Goal: Task Accomplishment & Management: Use online tool/utility

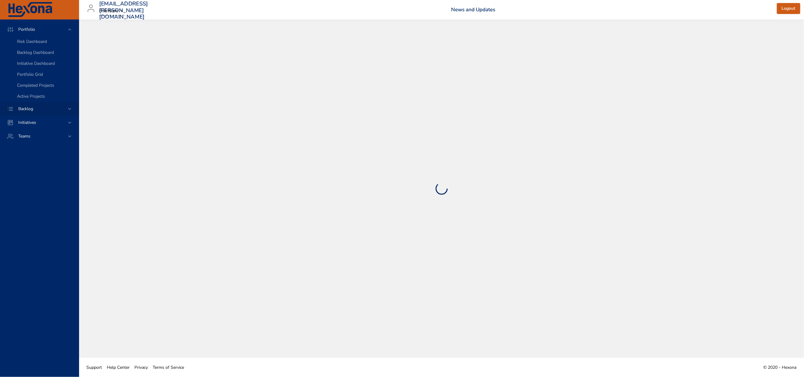
click at [28, 112] on span "Backlog" at bounding box center [25, 109] width 25 height 6
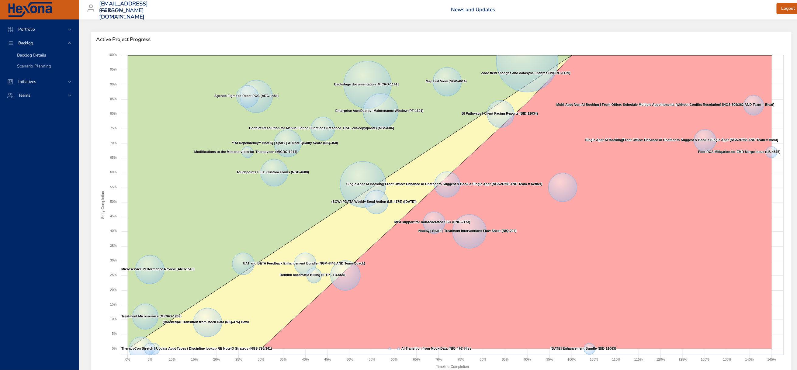
click at [36, 58] on span "Backlog Details" at bounding box center [31, 55] width 29 height 6
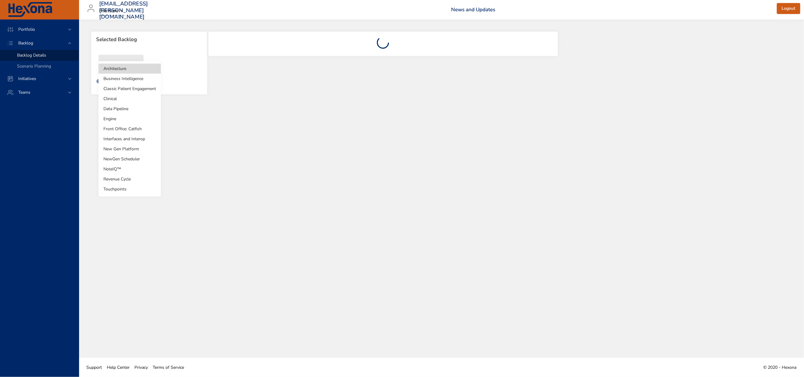
click at [131, 68] on body "Portfolio Backlog Backlog Details Scenario Planning Initiatives Teams [EMAIL_AD…" at bounding box center [402, 188] width 804 height 377
click at [125, 156] on li "NewGen Scheduler" at bounding box center [130, 159] width 62 height 10
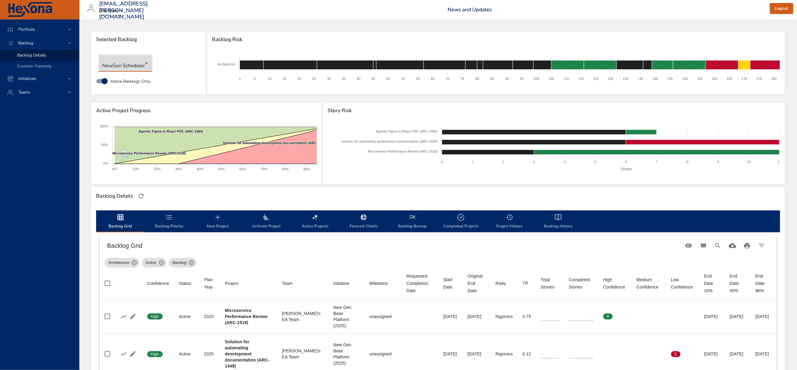
type input "*"
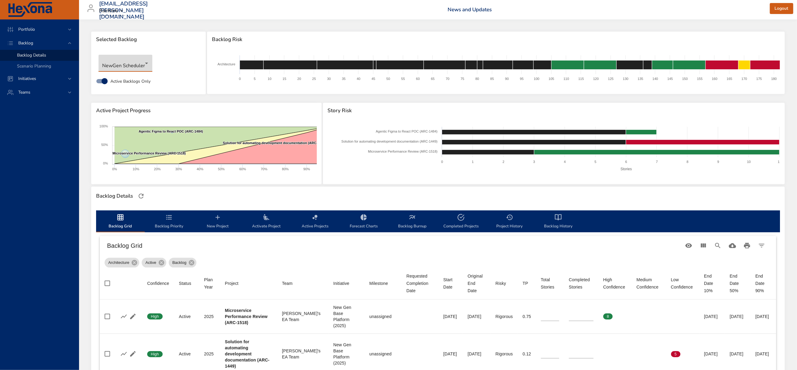
type input "*"
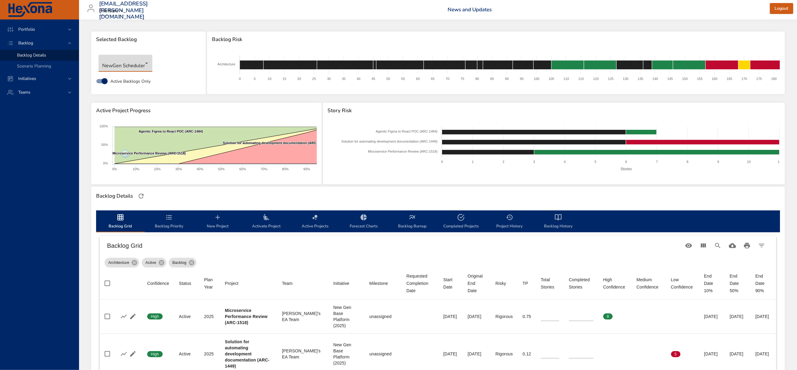
type input "*"
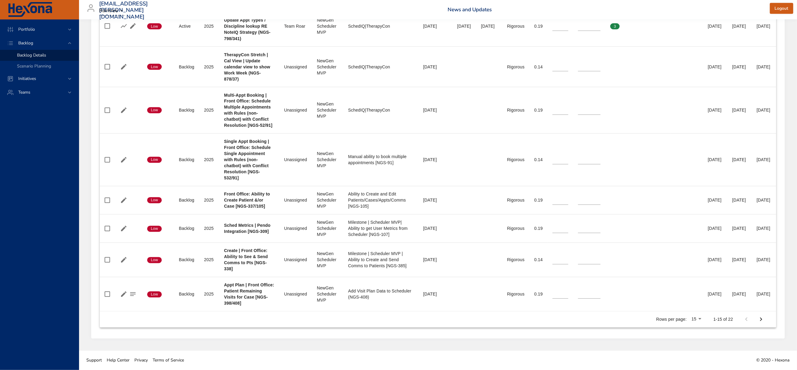
scroll to position [1116, 0]
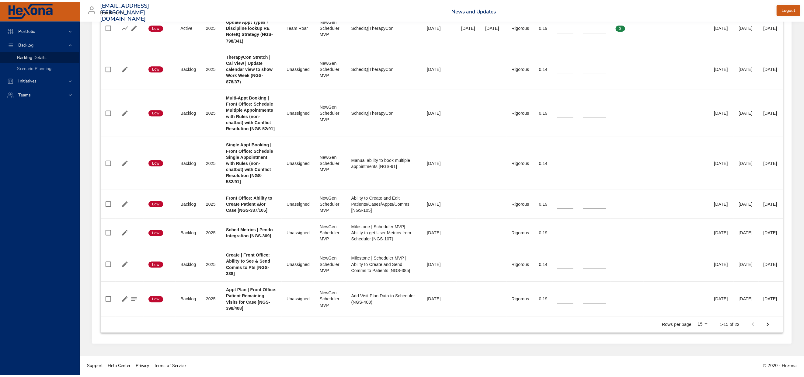
scroll to position [1109, 0]
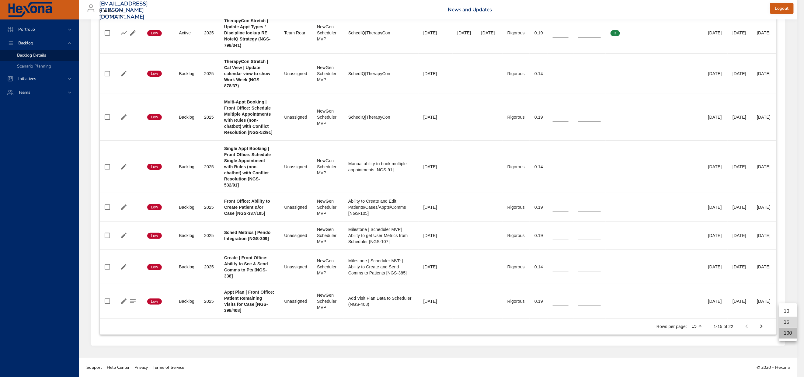
click at [787, 339] on li "100" at bounding box center [788, 333] width 18 height 11
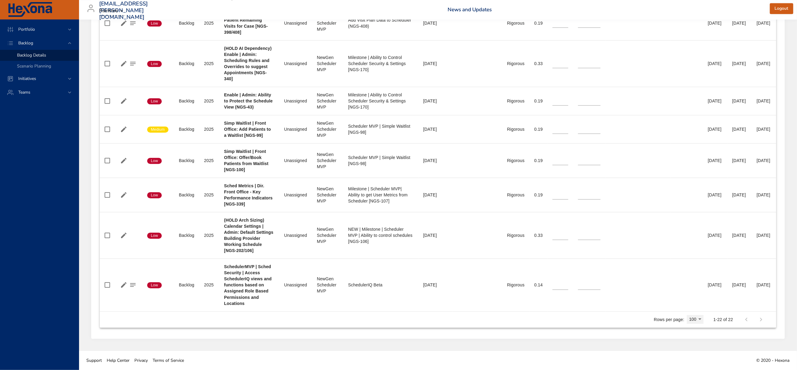
scroll to position [1143, 0]
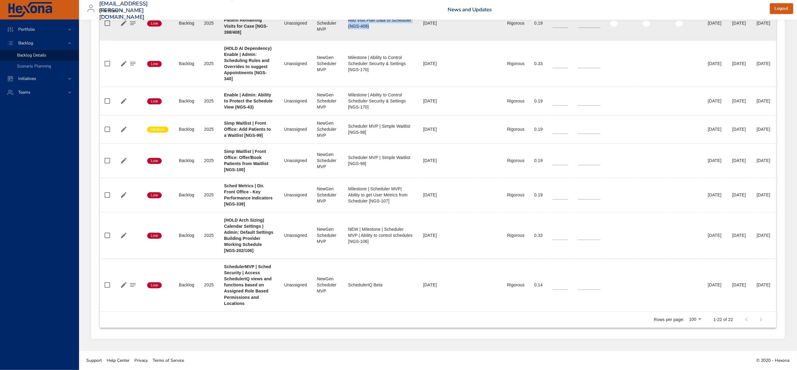
drag, startPoint x: 359, startPoint y: 249, endPoint x: 414, endPoint y: 260, distance: 56.4
click at [414, 29] on div "Add Visit Plan Data to Scheduler (NGS-408)" at bounding box center [380, 23] width 65 height 12
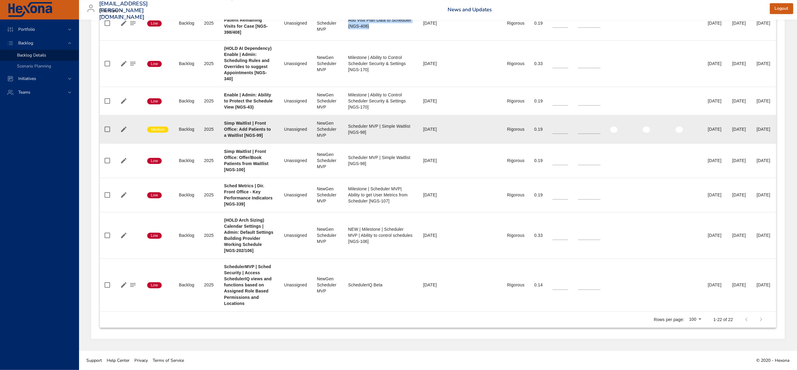
scroll to position [1417, 0]
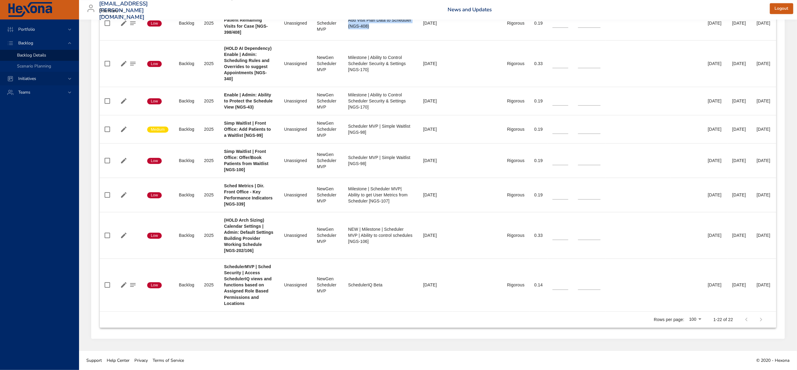
click at [31, 82] on span "Initiatives" at bounding box center [27, 79] width 28 height 6
click at [31, 83] on span "Milestone Details" at bounding box center [33, 80] width 33 height 6
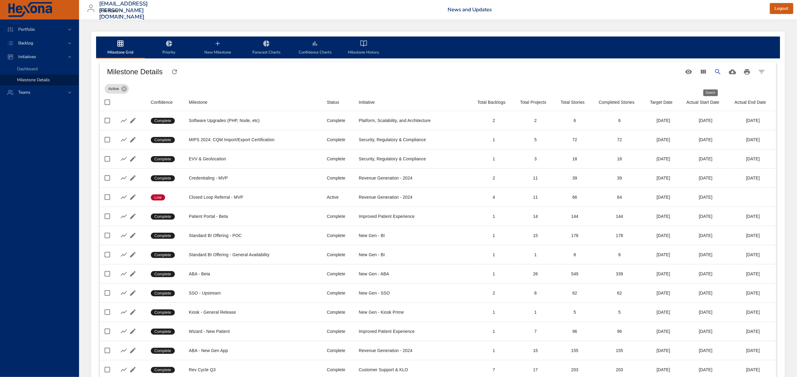
click at [715, 74] on icon "Search" at bounding box center [717, 71] width 5 height 5
click at [763, 75] on icon "Filter Table" at bounding box center [761, 71] width 7 height 7
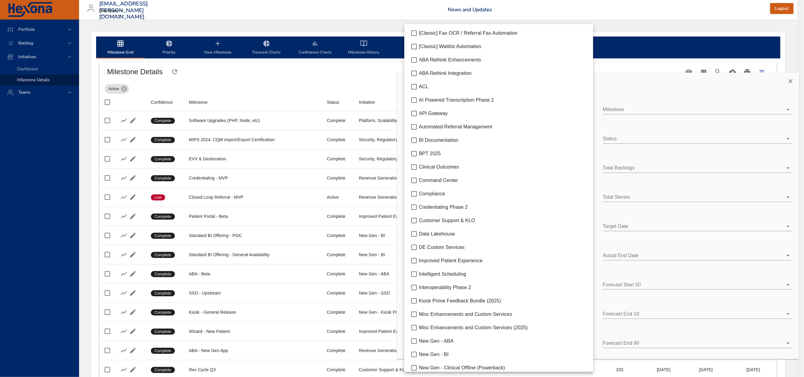
click at [445, 172] on body "Portfolio Backlog Initiatives Dashboard Milestone Details Teams [EMAIL_ADDRESS]…" at bounding box center [402, 188] width 804 height 377
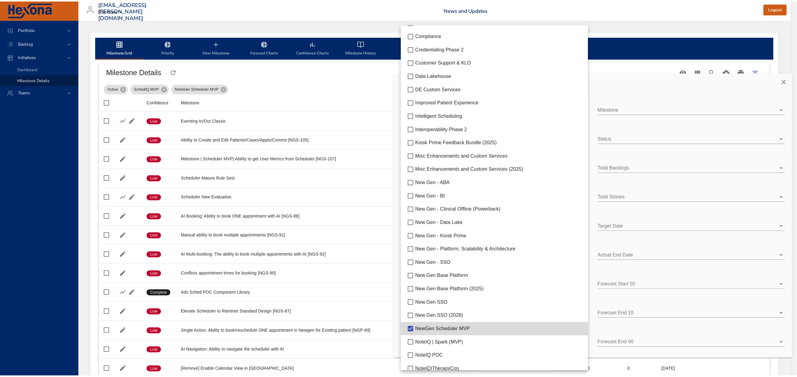
scroll to position [113, 0]
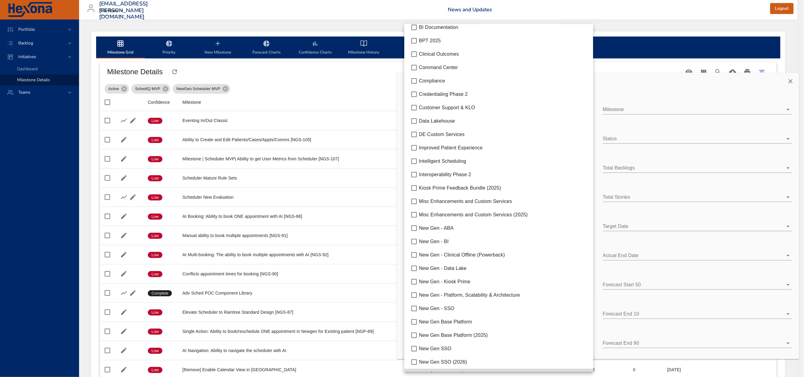
click at [650, 8] on div at bounding box center [402, 188] width 804 height 377
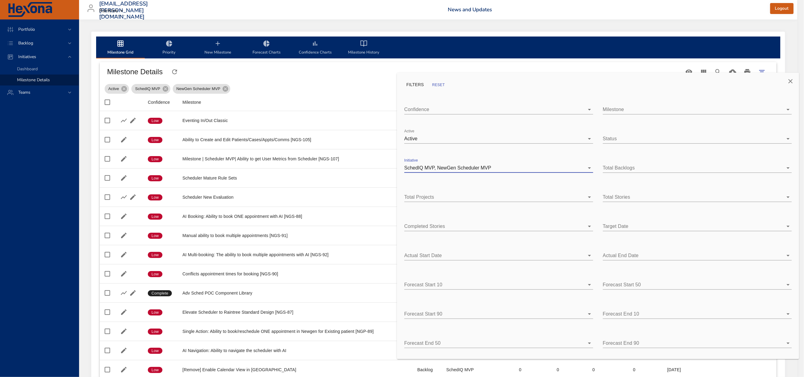
click at [787, 80] on icon "Close" at bounding box center [790, 81] width 7 height 7
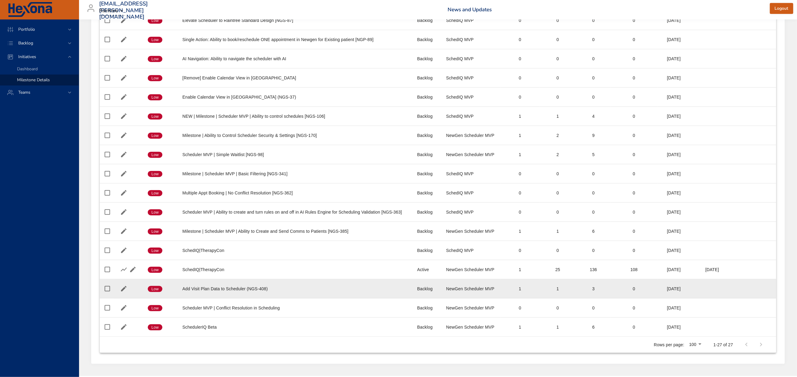
scroll to position [392, 0]
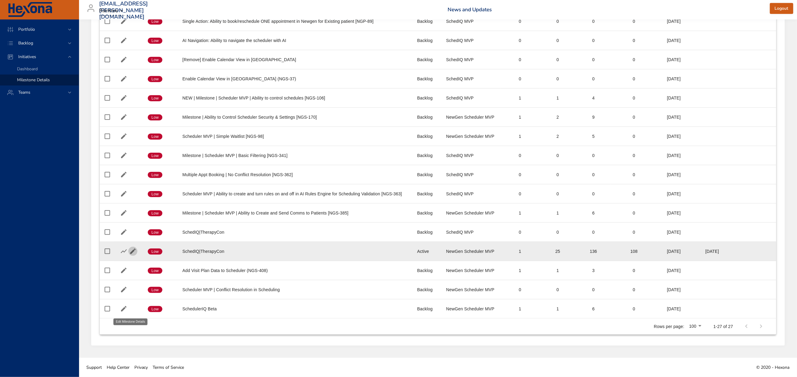
click at [132, 248] on icon "button" at bounding box center [132, 251] width 7 height 7
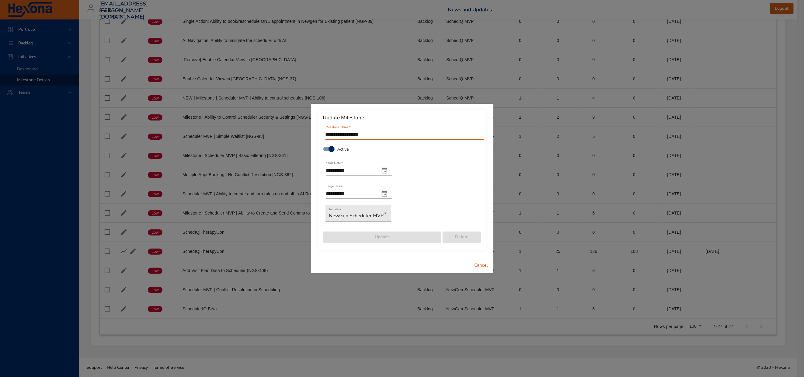
click at [58, 189] on div "**********" at bounding box center [402, 188] width 804 height 377
click at [484, 269] on span "Cancel" at bounding box center [481, 266] width 15 height 8
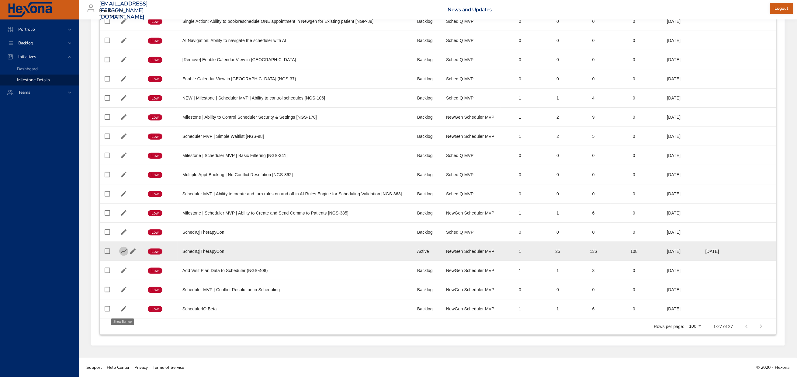
click at [122, 248] on icon "button" at bounding box center [123, 251] width 7 height 7
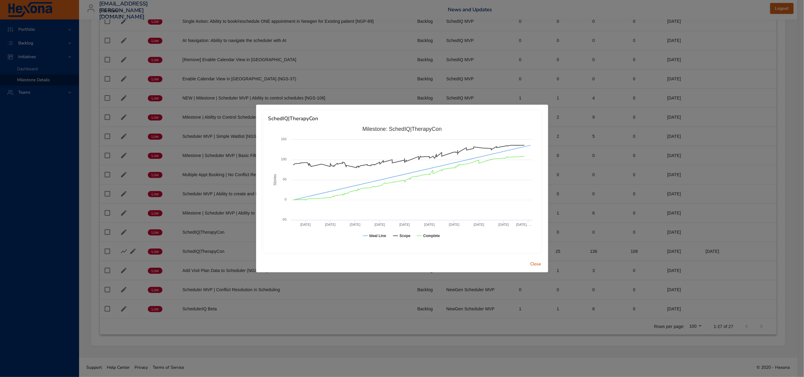
click at [536, 266] on span "Close" at bounding box center [536, 264] width 15 height 8
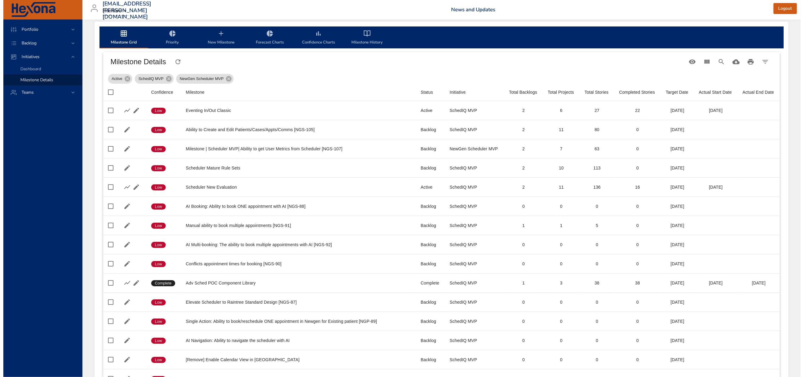
scroll to position [0, 0]
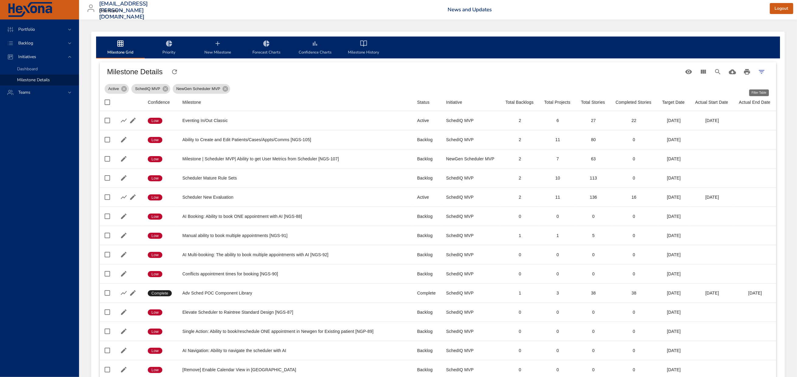
click at [765, 75] on icon "Filter Table" at bounding box center [761, 71] width 7 height 7
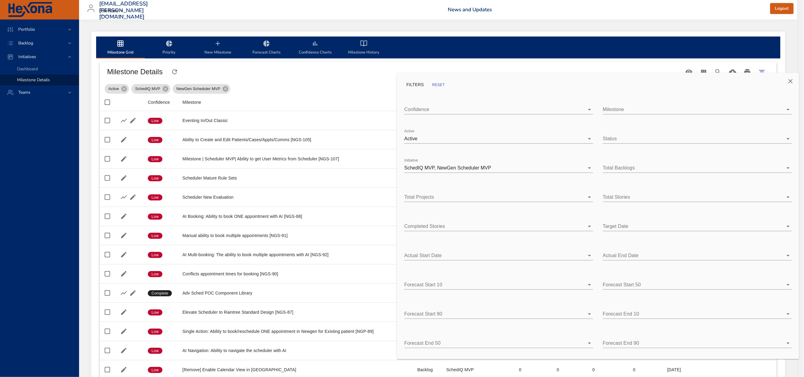
click at [534, 169] on body "Portfolio Backlog Initiatives Dashboard Milestone Details Teams [EMAIL_ADDRESS]…" at bounding box center [402, 188] width 804 height 377
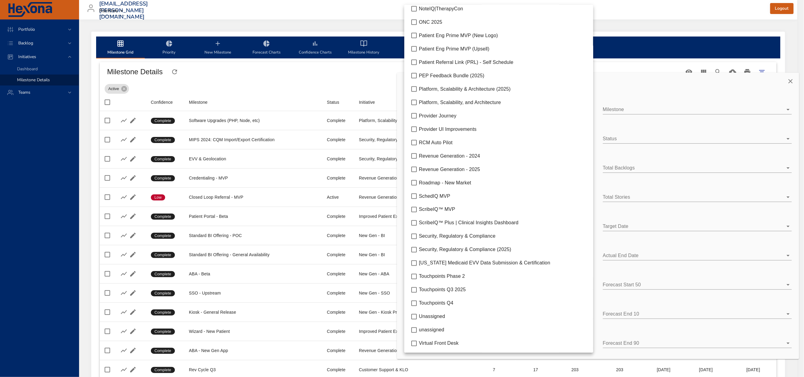
scroll to position [615, 0]
click at [618, 5] on div at bounding box center [402, 188] width 804 height 377
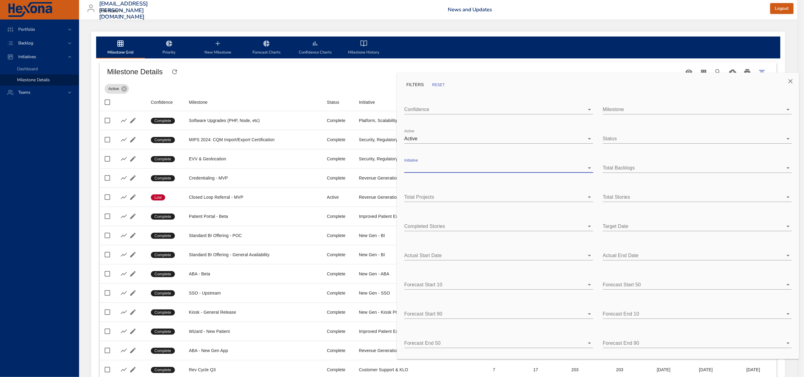
click at [656, 110] on body "Portfolio Backlog Initiatives Dashboard Milestone Details Teams [EMAIL_ADDRESS]…" at bounding box center [402, 188] width 804 height 377
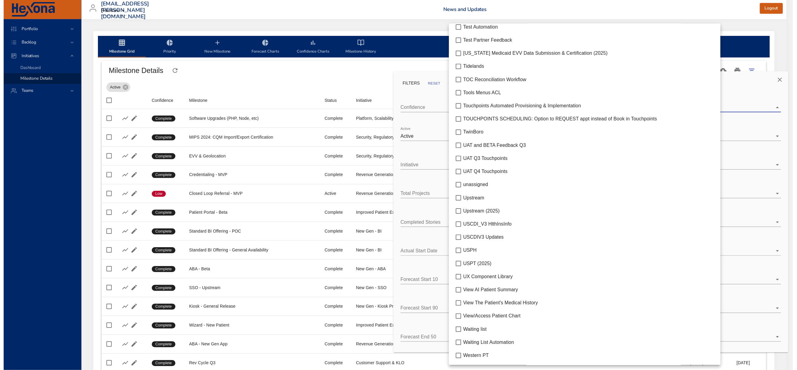
scroll to position [4106, 0]
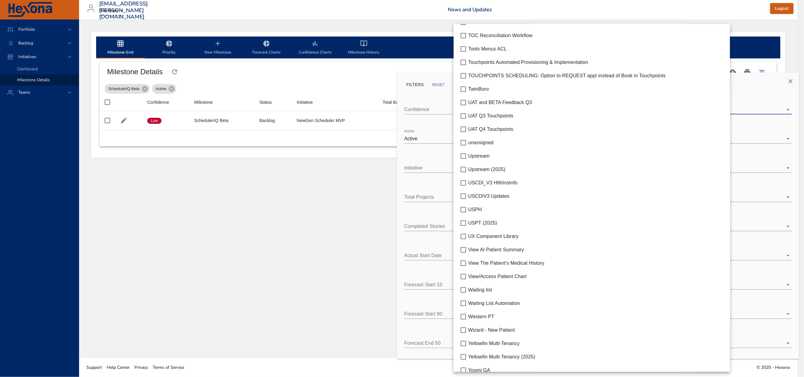
drag, startPoint x: 196, startPoint y: 206, endPoint x: 193, endPoint y: 203, distance: 4.5
click at [195, 205] on div at bounding box center [402, 188] width 804 height 377
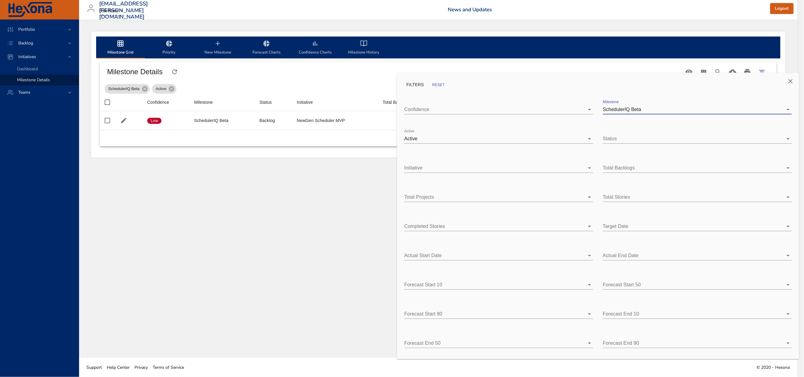
drag, startPoint x: 790, startPoint y: 79, endPoint x: 782, endPoint y: 79, distance: 8.8
click at [790, 79] on icon "Close" at bounding box center [790, 81] width 7 height 7
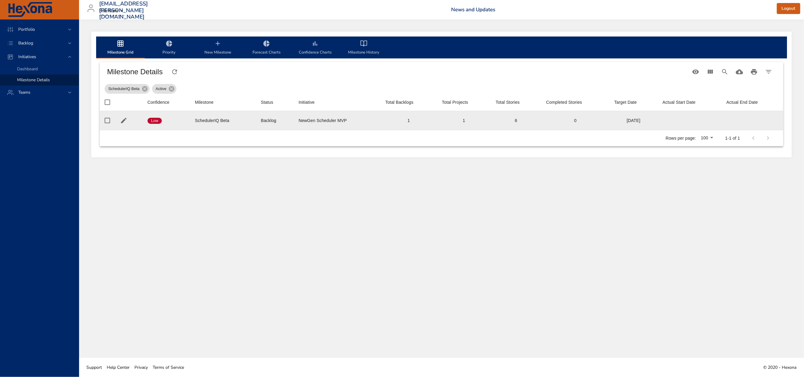
click at [514, 123] on div "6" at bounding box center [516, 120] width 41 height 6
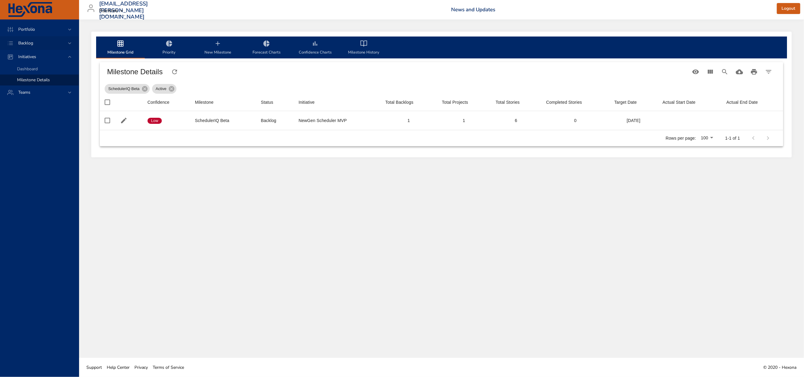
click at [30, 46] on span "Backlog" at bounding box center [25, 43] width 25 height 6
click at [33, 58] on span "Backlog Details" at bounding box center [31, 55] width 29 height 6
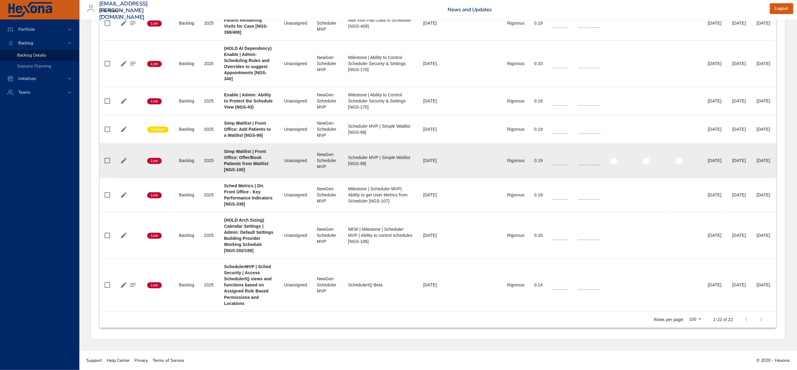
scroll to position [1606, 0]
